Goal: Navigation & Orientation: Find specific page/section

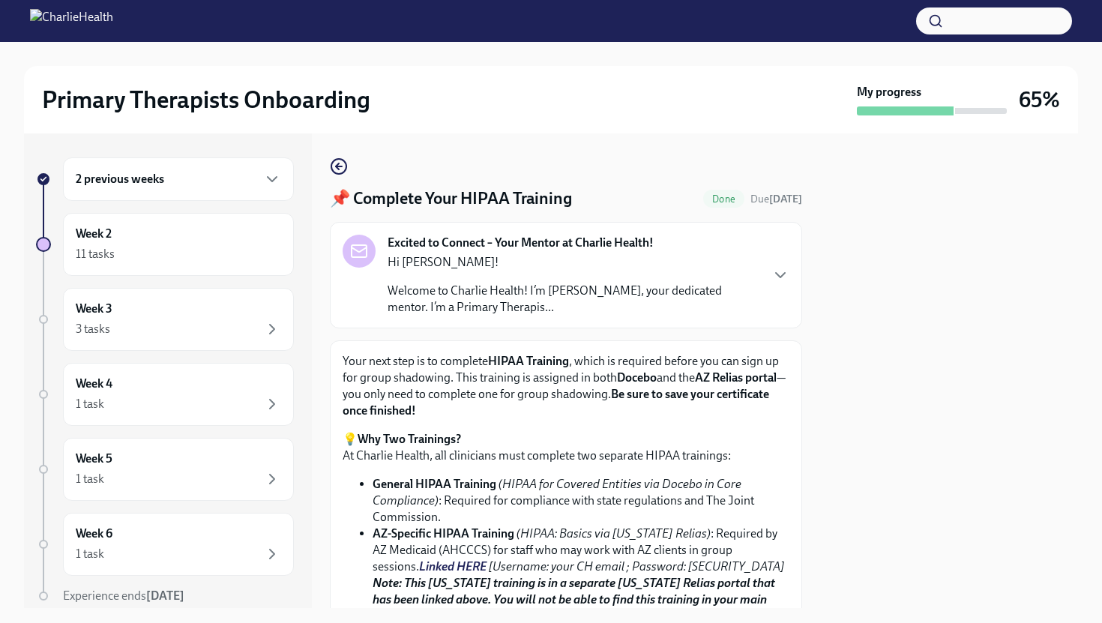
scroll to position [166, 0]
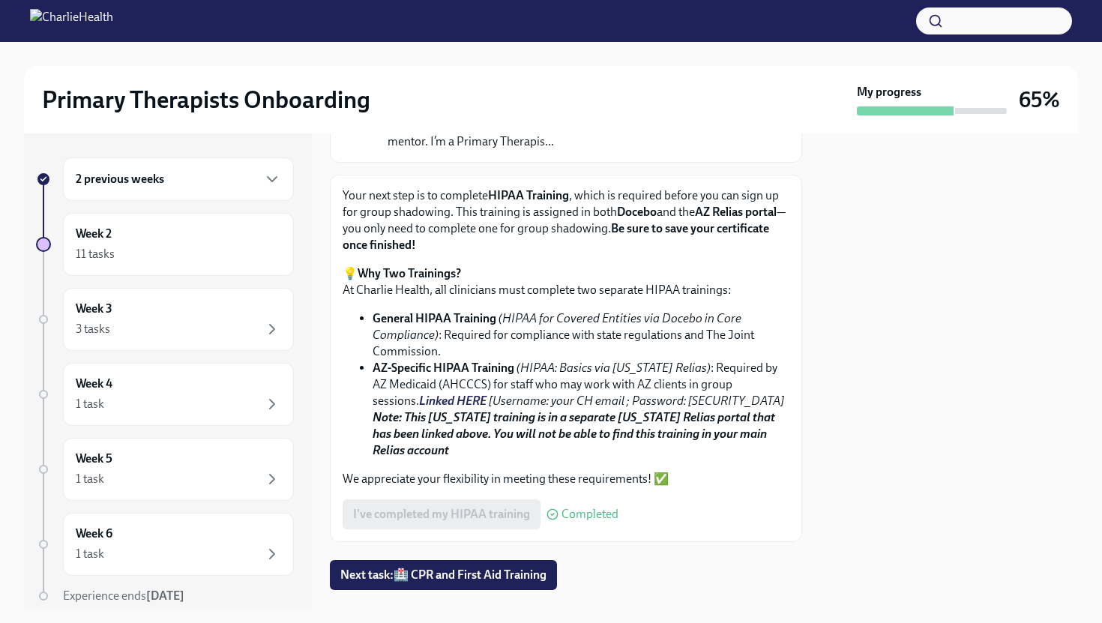
click at [178, 193] on div "2 previous weeks" at bounding box center [178, 178] width 231 height 43
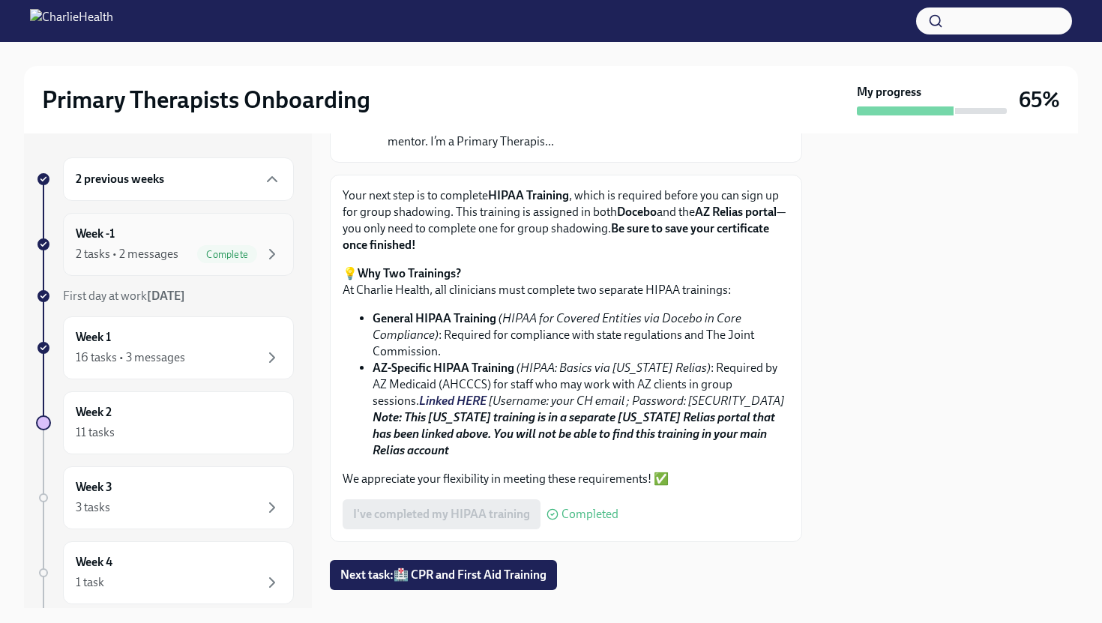
click at [141, 253] on div "2 tasks • 2 messages" at bounding box center [127, 254] width 103 height 16
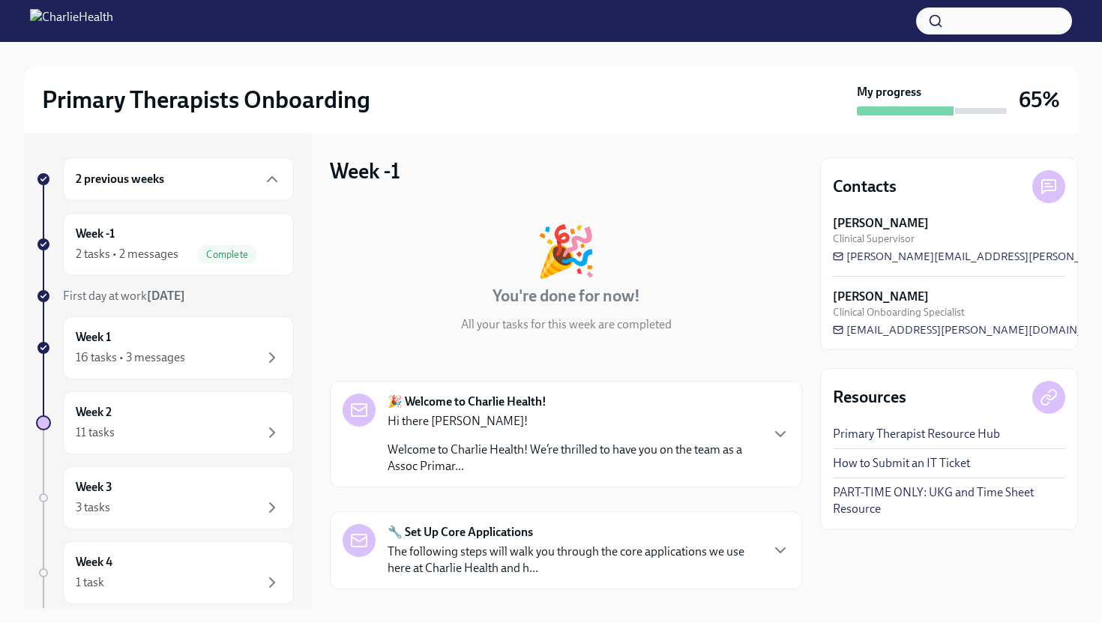
click at [192, 187] on div "2 previous weeks" at bounding box center [178, 179] width 205 height 18
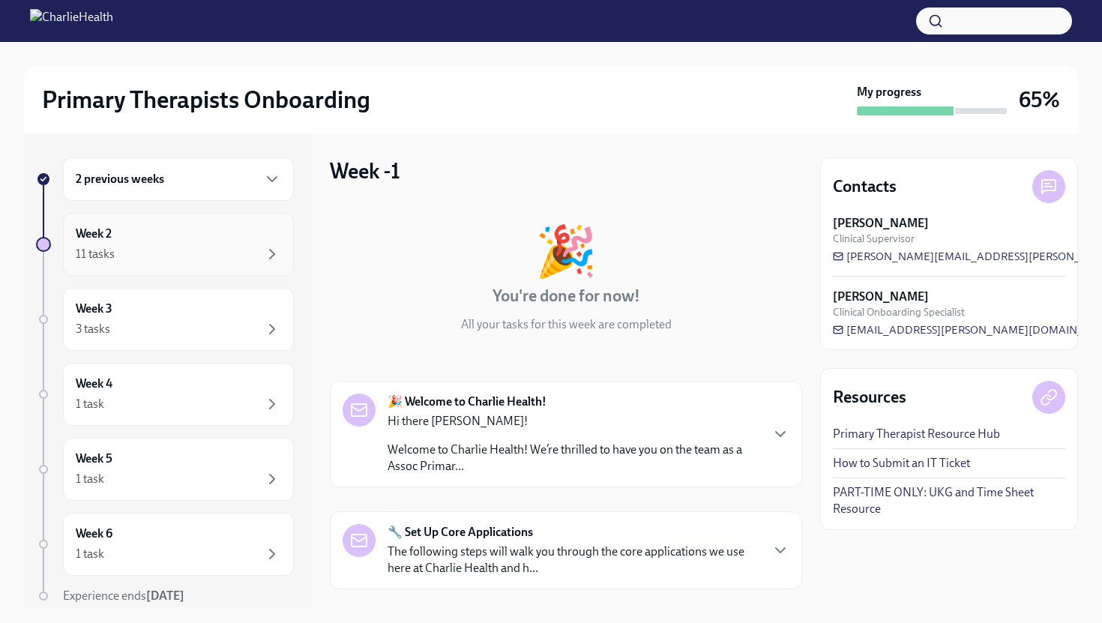
click at [142, 257] on div "11 tasks" at bounding box center [178, 254] width 205 height 18
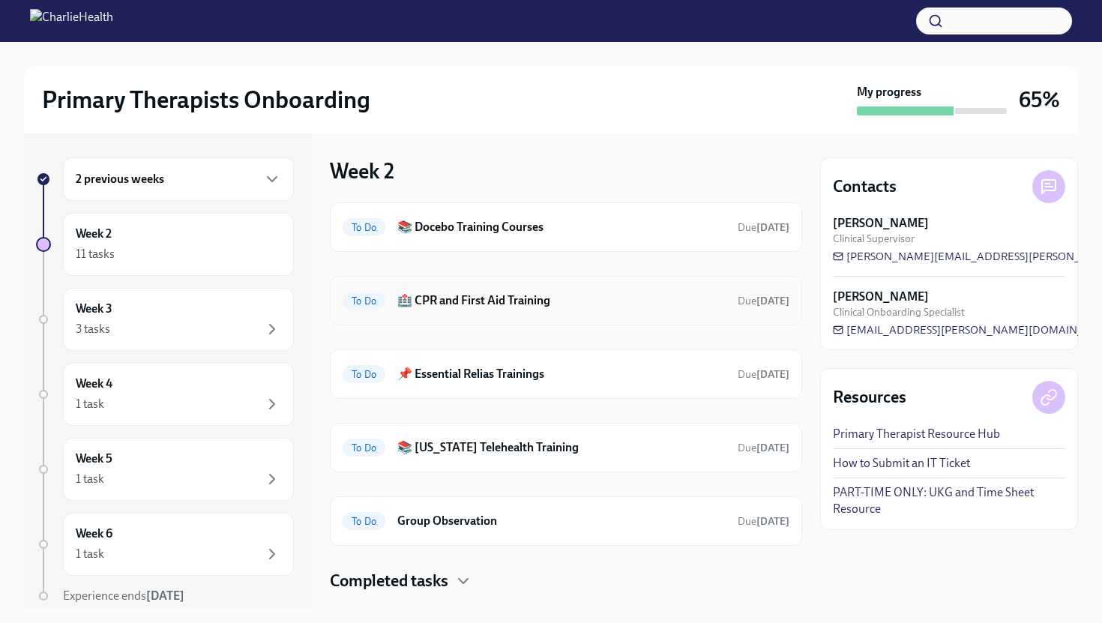
click at [474, 292] on h6 "🏥 CPR and First Aid Training" at bounding box center [561, 300] width 328 height 16
